Goal: Information Seeking & Learning: Learn about a topic

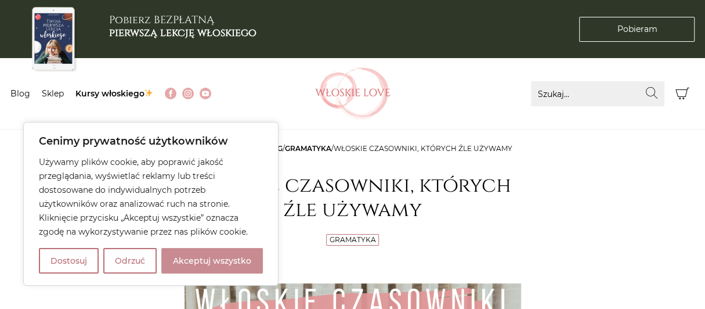
click at [235, 258] on button "Akceptuj wszystko" at bounding box center [211, 261] width 101 height 26
checkbox input "true"
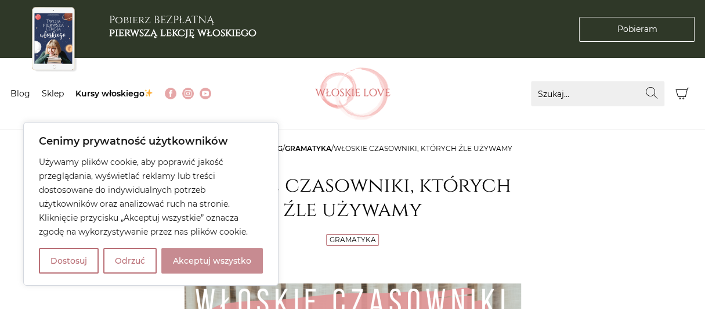
checkbox input "true"
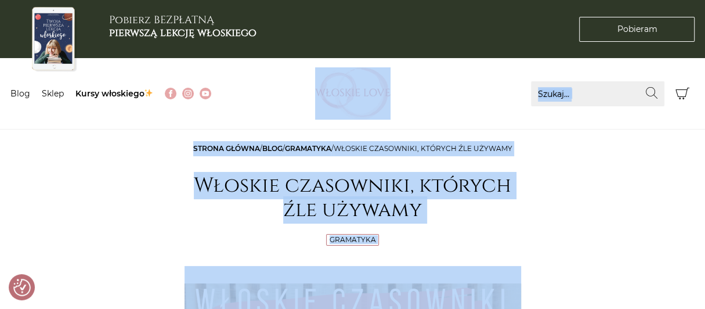
drag, startPoint x: 543, startPoint y: 246, endPoint x: 228, endPoint y: 116, distance: 341.2
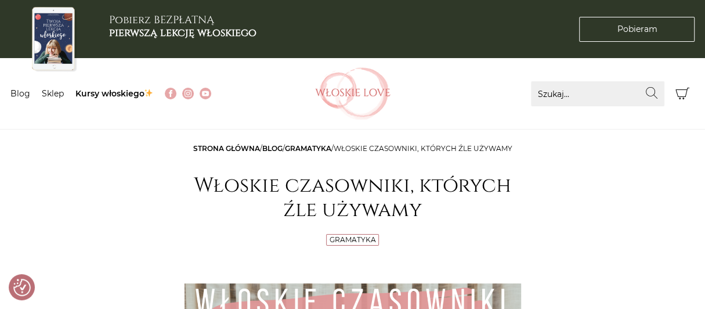
drag, startPoint x: 339, startPoint y: 95, endPoint x: 266, endPoint y: 114, distance: 75.5
click at [266, 114] on nav "Menu Blog Sklep Kursy włoskiego" at bounding box center [147, 93] width 274 height 71
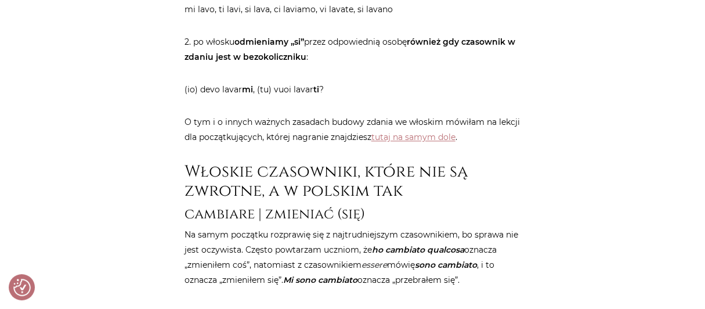
scroll to position [870, 0]
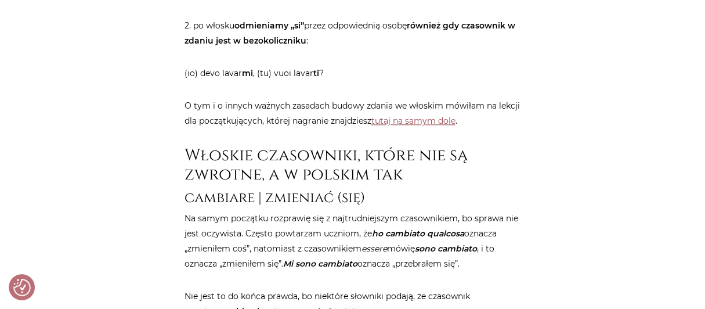
click at [390, 121] on link "tutaj na samym dole" at bounding box center [413, 120] width 84 height 10
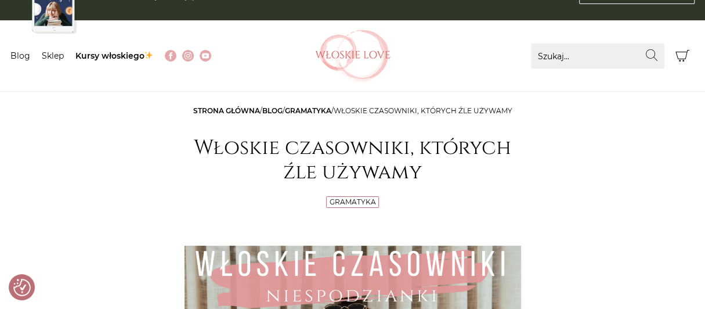
scroll to position [0, 0]
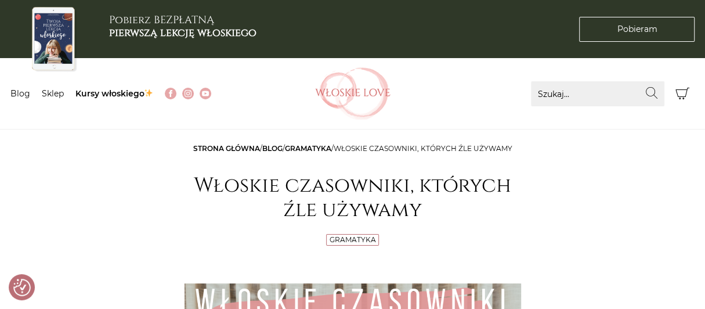
click at [216, 146] on link "Strona główna" at bounding box center [226, 148] width 67 height 9
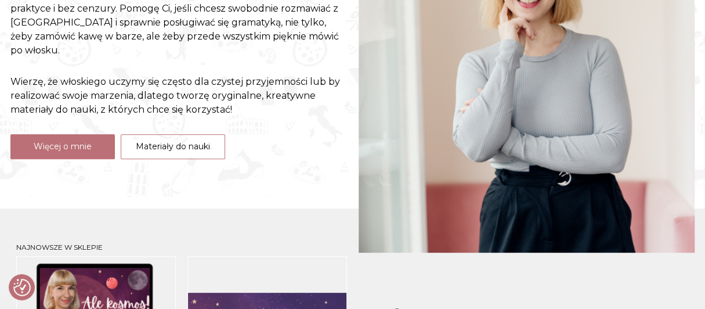
scroll to position [232, 0]
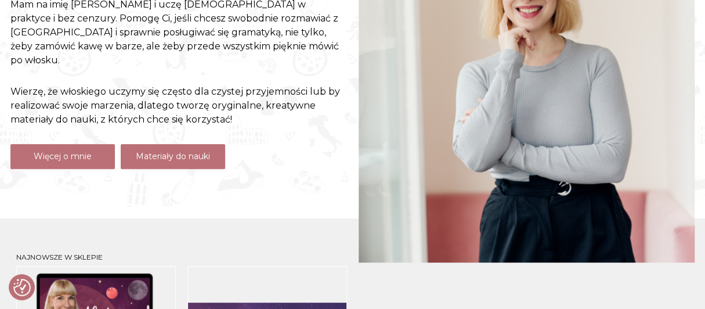
click at [190, 152] on link "Materiały do nauki" at bounding box center [173, 156] width 104 height 25
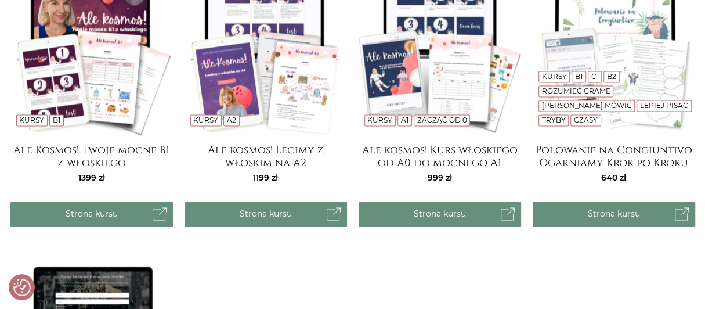
scroll to position [1044, 0]
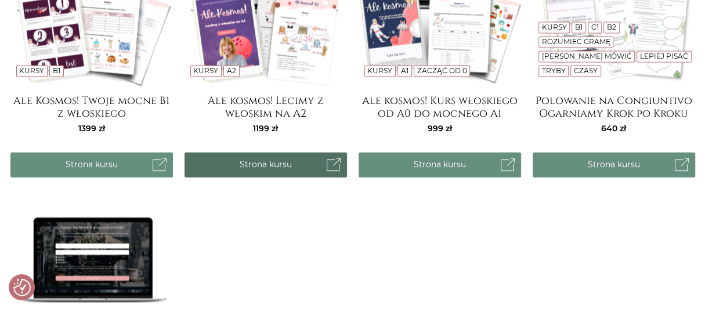
click at [281, 164] on link "Strona kursu" at bounding box center [265, 164] width 162 height 25
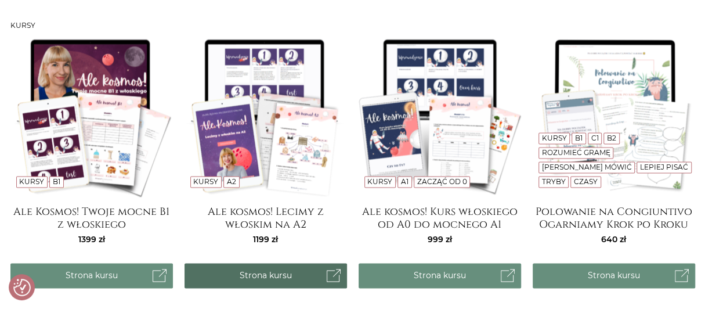
scroll to position [870, 0]
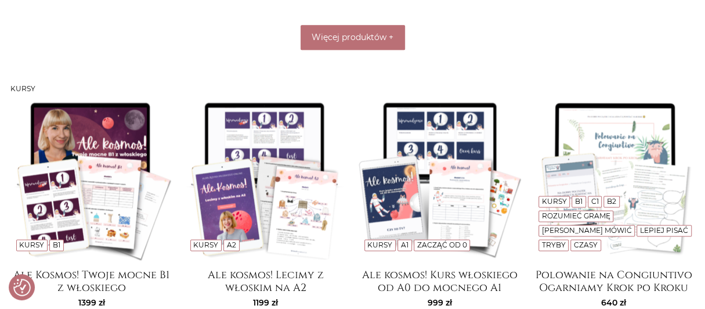
click at [230, 244] on link "A2" at bounding box center [231, 244] width 9 height 9
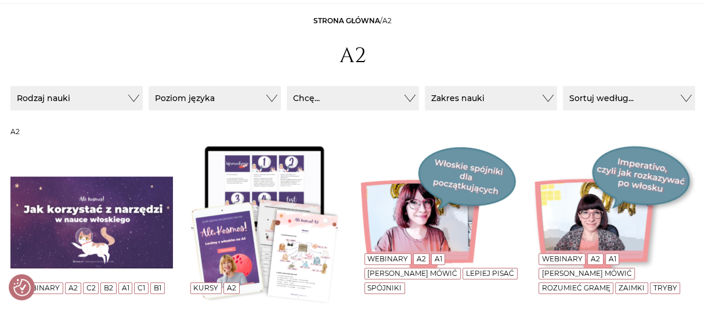
scroll to position [248, 0]
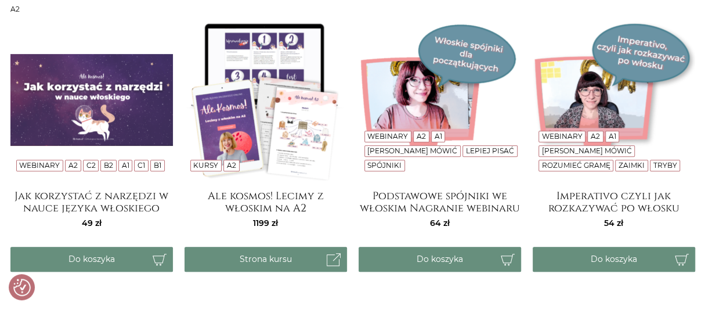
click at [231, 163] on link "A2" at bounding box center [231, 165] width 9 height 9
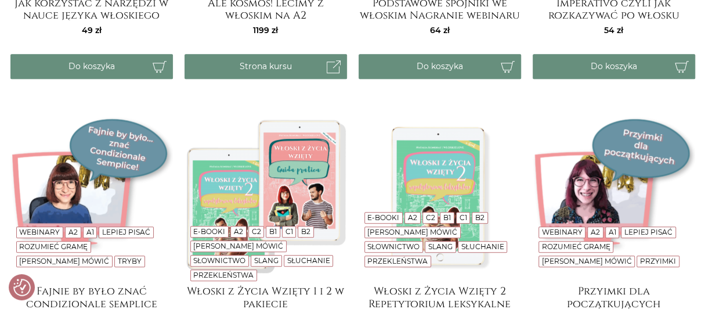
scroll to position [521, 0]
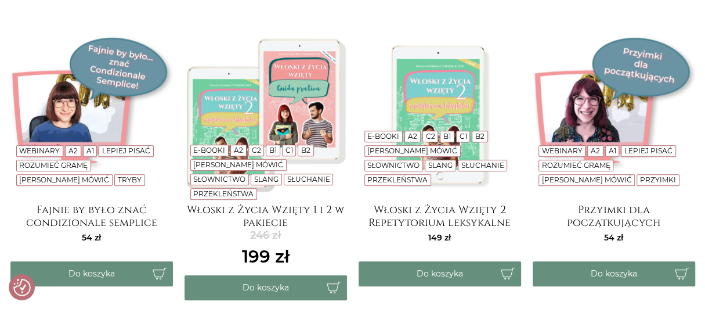
click at [235, 154] on link "A2" at bounding box center [238, 150] width 9 height 9
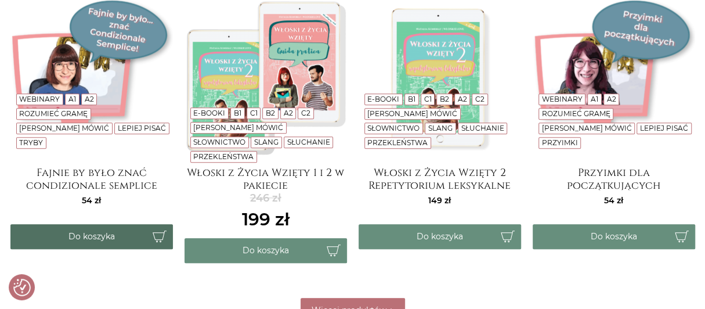
scroll to position [289, 0]
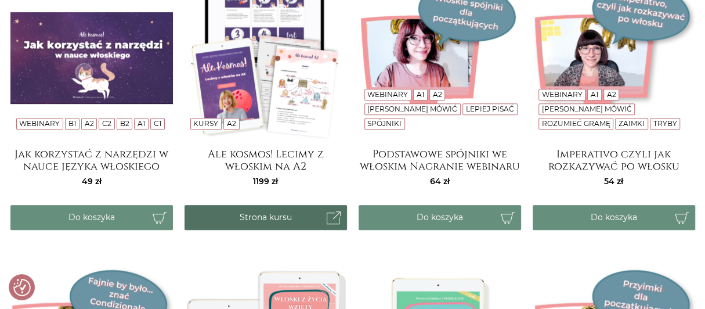
click at [272, 214] on link "Strona kursu" at bounding box center [265, 217] width 162 height 25
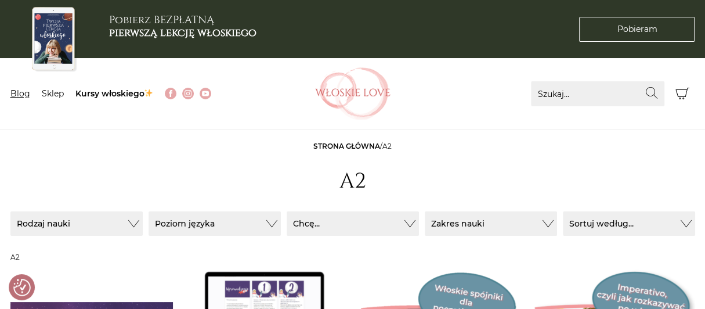
click at [20, 89] on link "Blog" at bounding box center [20, 93] width 20 height 10
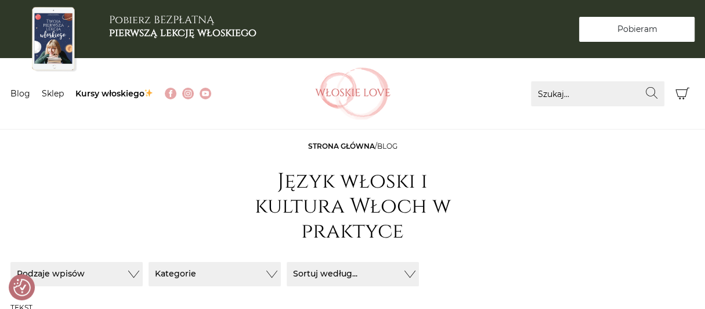
click at [650, 26] on span "Pobieram" at bounding box center [637, 29] width 40 height 12
